Goal: Task Accomplishment & Management: Contribute content

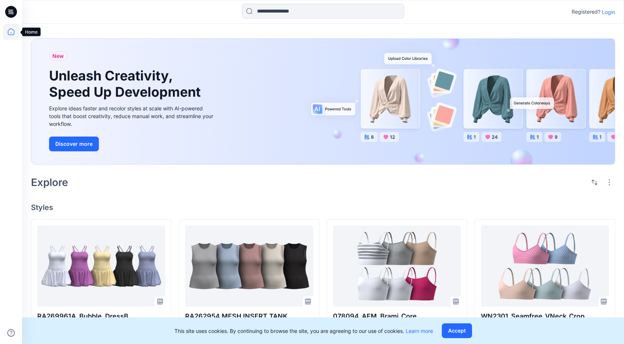
click at [12, 31] on icon at bounding box center [11, 32] width 16 height 16
click at [11, 11] on icon at bounding box center [11, 12] width 12 height 12
click at [12, 35] on icon at bounding box center [11, 32] width 16 height 16
click at [10, 33] on icon at bounding box center [11, 32] width 16 height 16
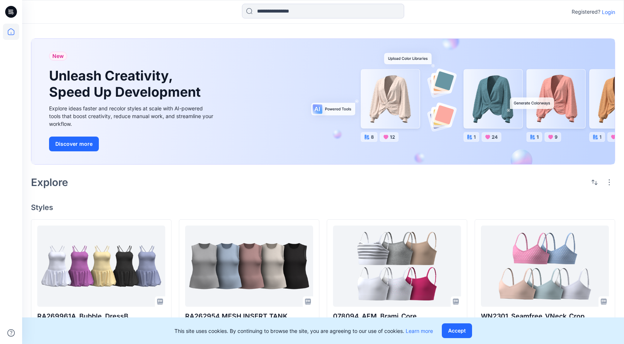
click at [14, 17] on icon at bounding box center [11, 12] width 12 height 12
click at [610, 13] on p "Login" at bounding box center [608, 12] width 13 height 8
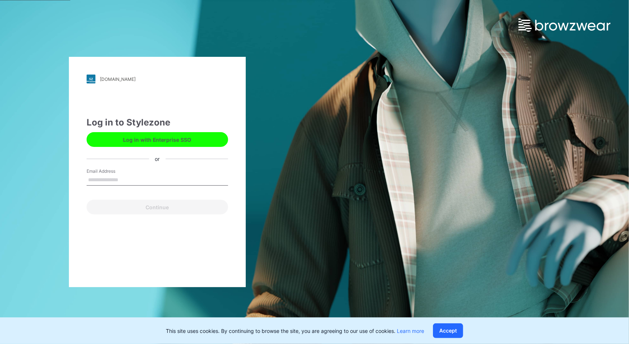
click at [132, 177] on input "Email Address" at bounding box center [158, 179] width 142 height 11
click at [191, 179] on input "Email Address" at bounding box center [158, 179] width 142 height 11
click at [189, 180] on input "Email Address" at bounding box center [158, 179] width 142 height 11
type input "**********"
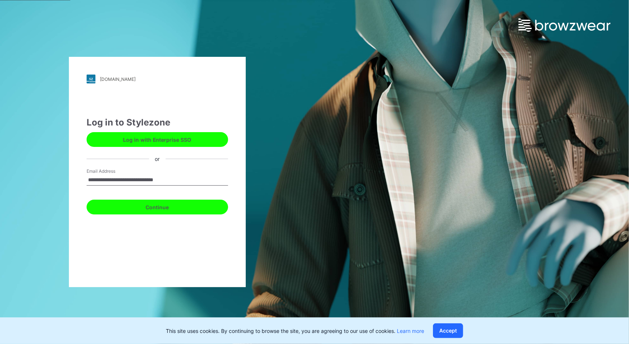
click at [153, 210] on button "Continue" at bounding box center [158, 206] width 142 height 15
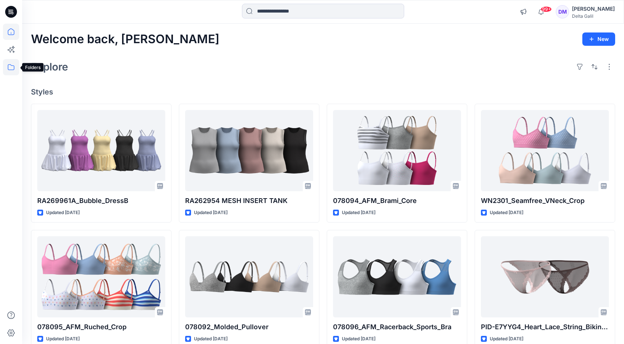
click at [7, 69] on icon at bounding box center [11, 67] width 16 height 16
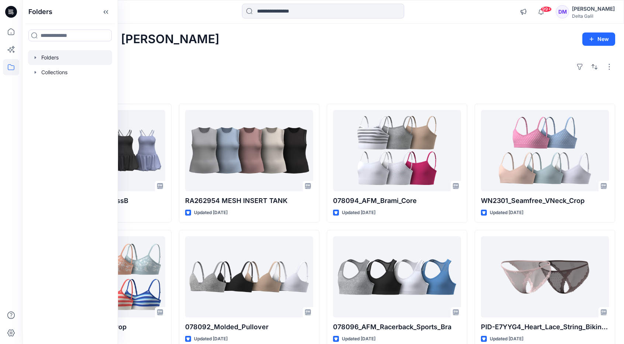
click at [72, 57] on div at bounding box center [70, 57] width 84 height 15
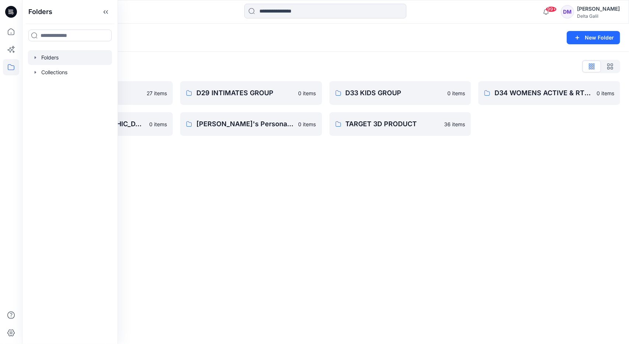
click at [218, 189] on div "Folders New Folder Folders List 3D Asset Library 27 items Delta Galil USA 0 ite…" at bounding box center [325, 184] width 607 height 320
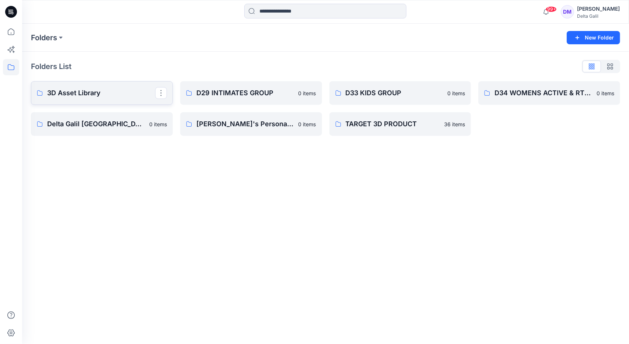
click at [79, 93] on p "3D Asset Library" at bounding box center [101, 93] width 108 height 10
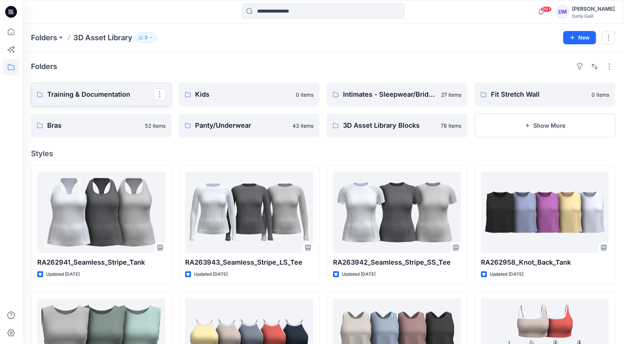
click at [109, 99] on p "Training & Documentation" at bounding box center [100, 94] width 107 height 10
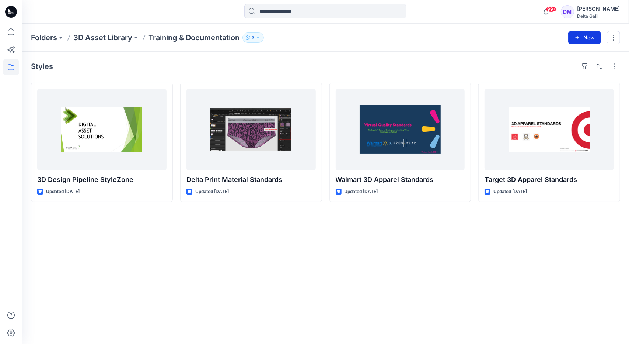
click at [578, 37] on icon "button" at bounding box center [578, 37] width 4 height 4
click at [569, 56] on p "New Style" at bounding box center [562, 55] width 25 height 9
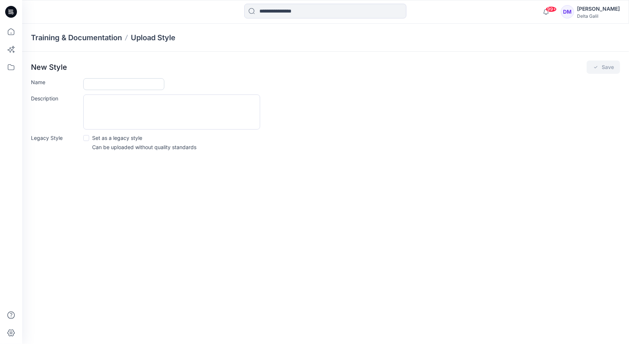
click at [163, 81] on input "Name" at bounding box center [123, 84] width 81 height 12
paste input "**********"
type input "**********"
click at [103, 109] on textarea "Description" at bounding box center [171, 111] width 177 height 35
paste textarea "**********"
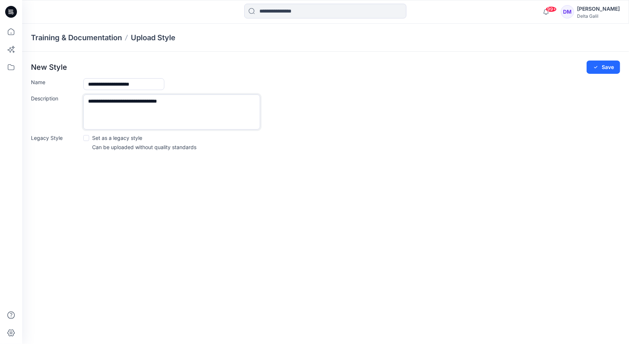
type textarea "**********"
drag, startPoint x: 566, startPoint y: 94, endPoint x: 582, endPoint y: 90, distance: 16.6
click at [567, 94] on form "**********" at bounding box center [325, 114] width 589 height 73
click at [610, 67] on button "Save" at bounding box center [604, 66] width 34 height 13
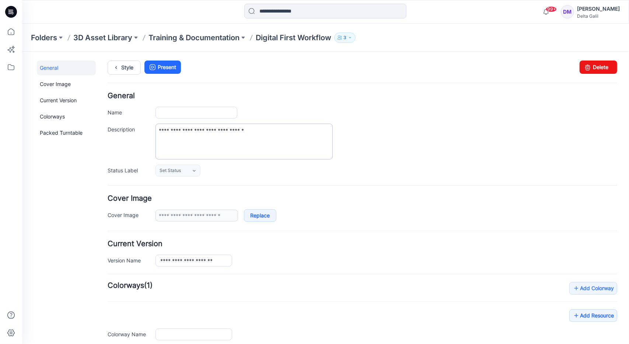
type input "**********"
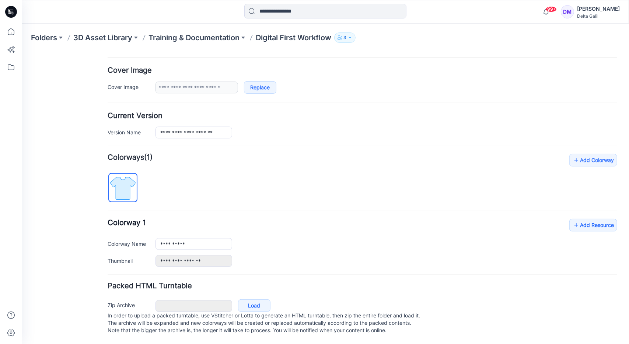
scroll to position [133, 0]
click at [573, 219] on icon at bounding box center [576, 225] width 7 height 12
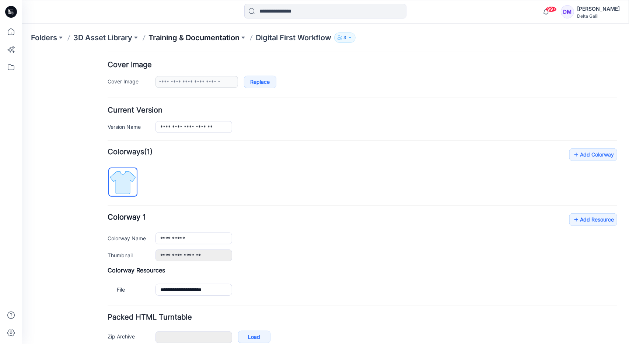
click at [197, 38] on p "Training & Documentation" at bounding box center [194, 37] width 91 height 10
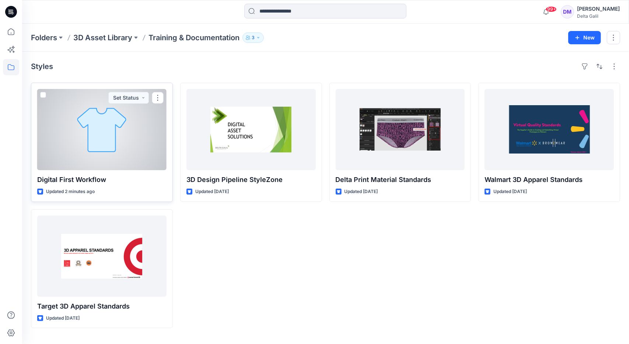
click at [88, 146] on div at bounding box center [101, 129] width 129 height 81
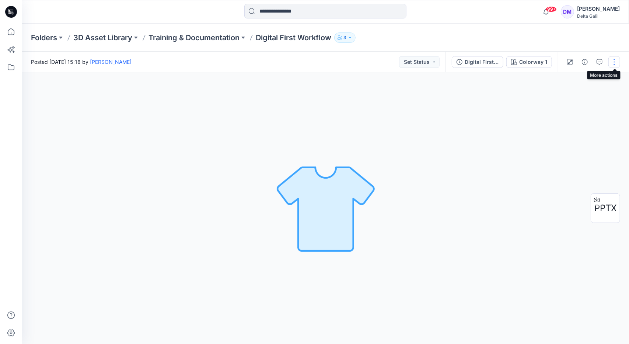
click at [613, 62] on button "button" at bounding box center [615, 62] width 12 height 12
click at [564, 100] on p "Edit" at bounding box center [567, 100] width 9 height 8
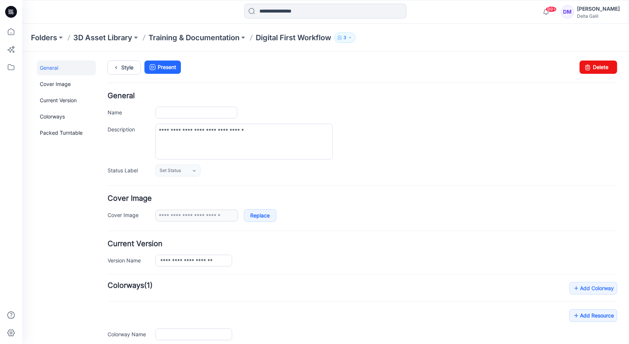
type input "**********"
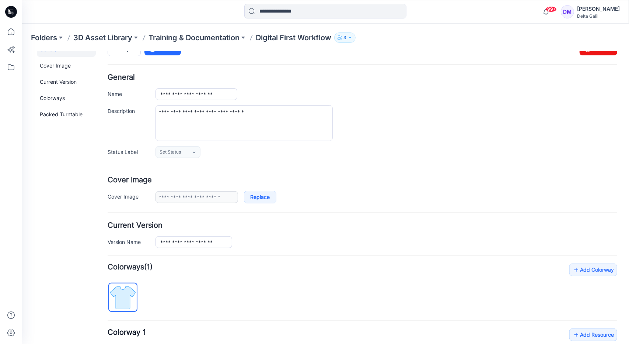
scroll to position [111, 0]
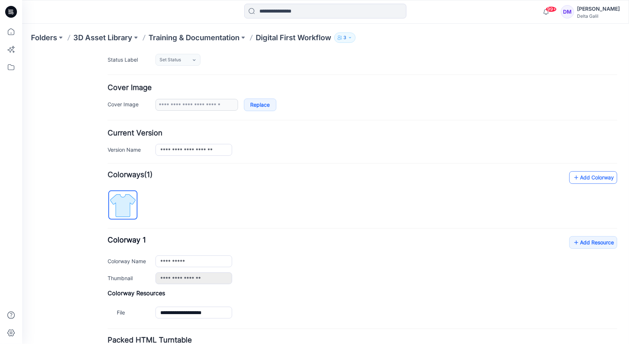
click at [576, 177] on link "Add Colorway" at bounding box center [593, 177] width 48 height 13
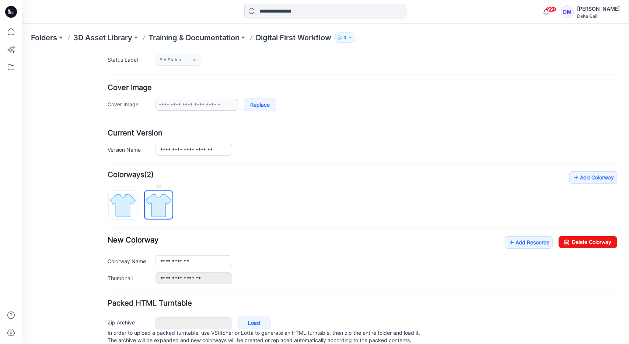
click at [161, 196] on img at bounding box center [159, 205] width 28 height 28
drag, startPoint x: 582, startPoint y: 243, endPoint x: 365, endPoint y: 88, distance: 267.3
click at [582, 243] on link "Delete Colorway" at bounding box center [588, 242] width 59 height 12
type input "**********"
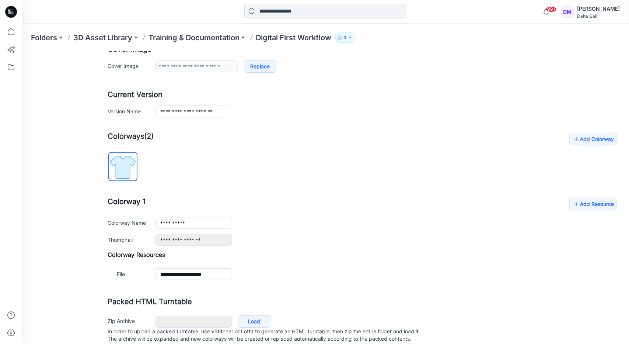
scroll to position [170, 0]
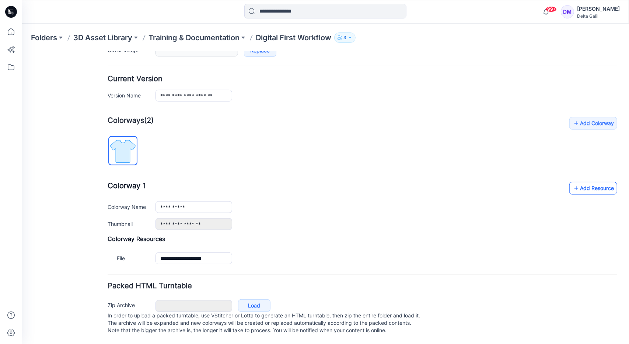
click at [573, 182] on icon at bounding box center [576, 188] width 7 height 12
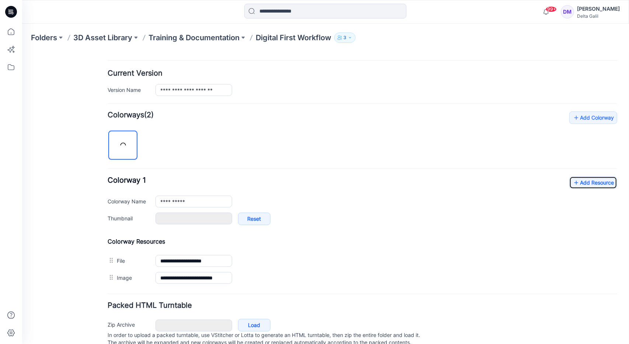
type input "**********"
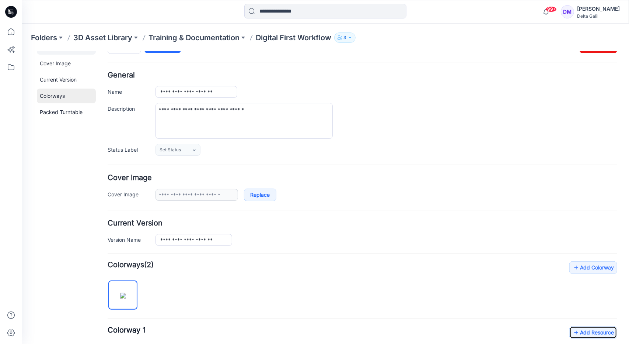
scroll to position [0, 0]
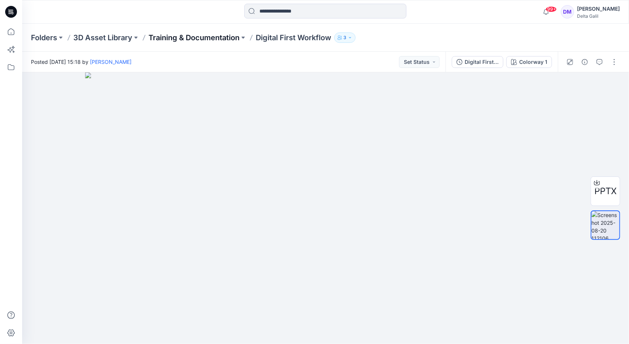
click at [226, 38] on p "Training & Documentation" at bounding box center [194, 37] width 91 height 10
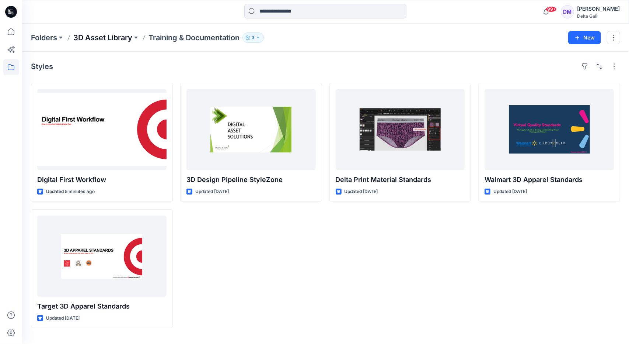
click at [90, 38] on p "3D Asset Library" at bounding box center [102, 37] width 59 height 10
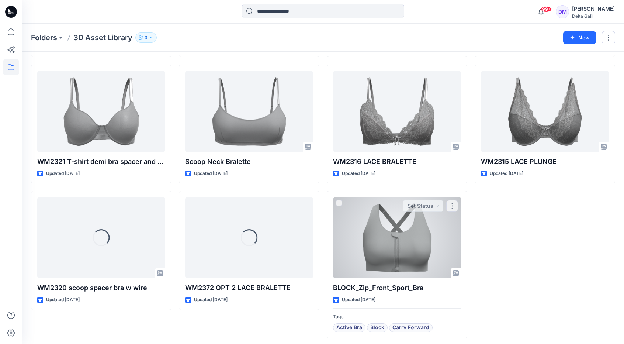
scroll to position [734, 0]
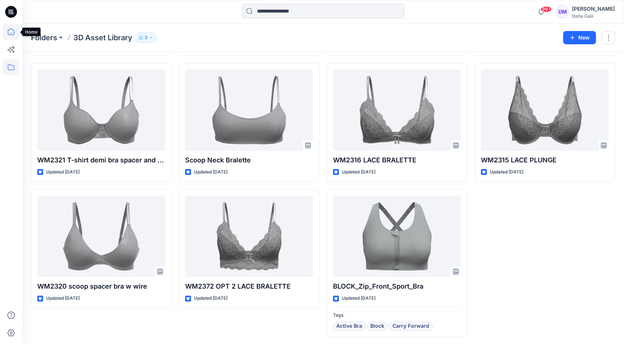
click at [7, 35] on icon at bounding box center [11, 32] width 16 height 16
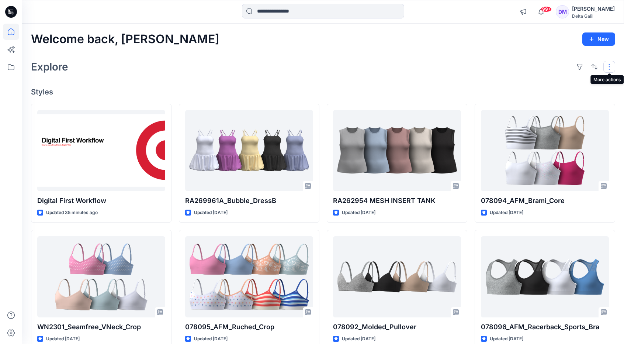
click at [610, 65] on button "button" at bounding box center [609, 67] width 12 height 12
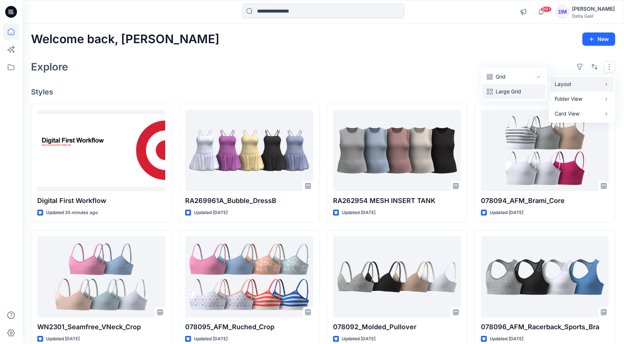
click at [523, 90] on p "Large Grid" at bounding box center [513, 91] width 37 height 9
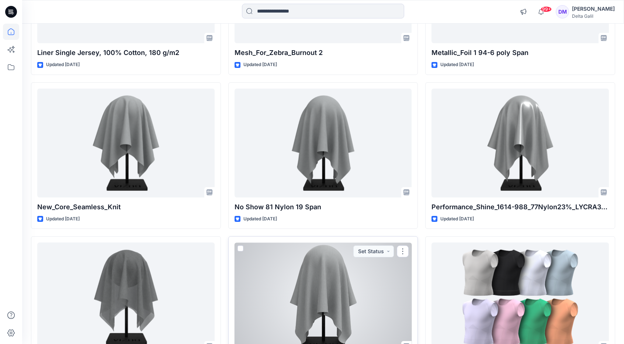
scroll to position [2175, 0]
